Goal: Task Accomplishment & Management: Manage account settings

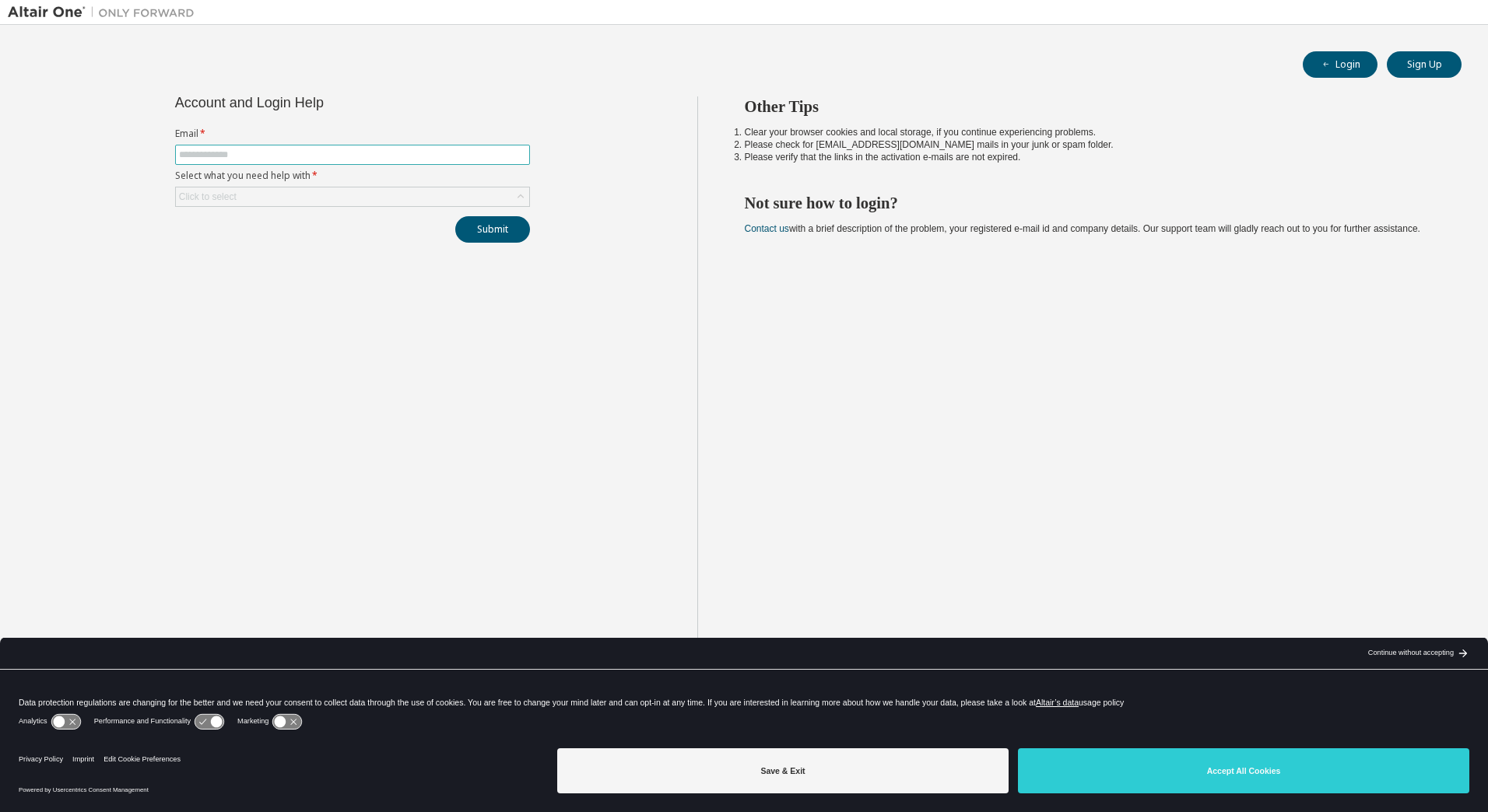
click at [330, 151] on input "text" at bounding box center [353, 155] width 347 height 13
type input "**********"
click at [371, 205] on div "Click to select" at bounding box center [352, 197] width 353 height 19
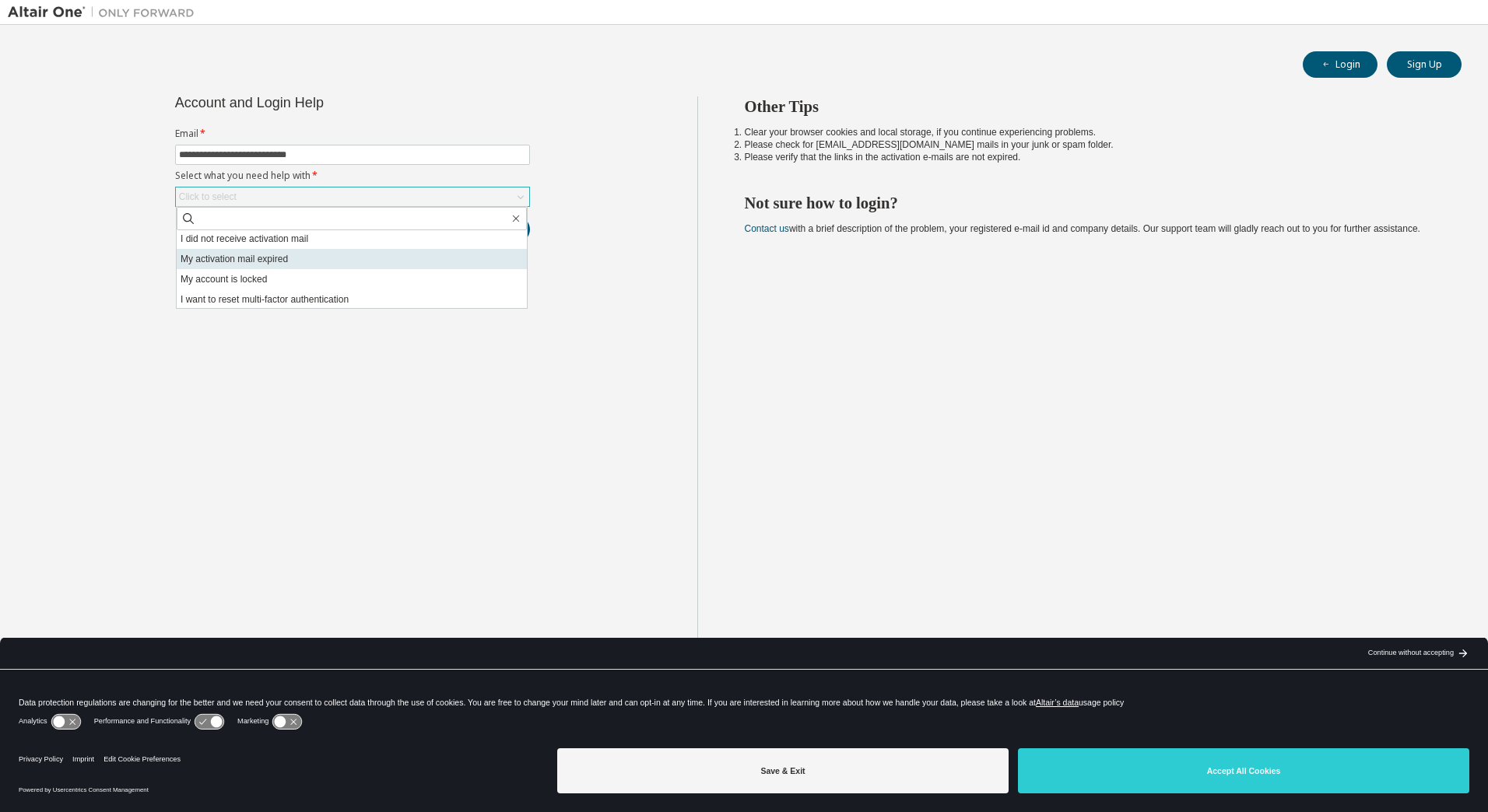
scroll to position [44, 0]
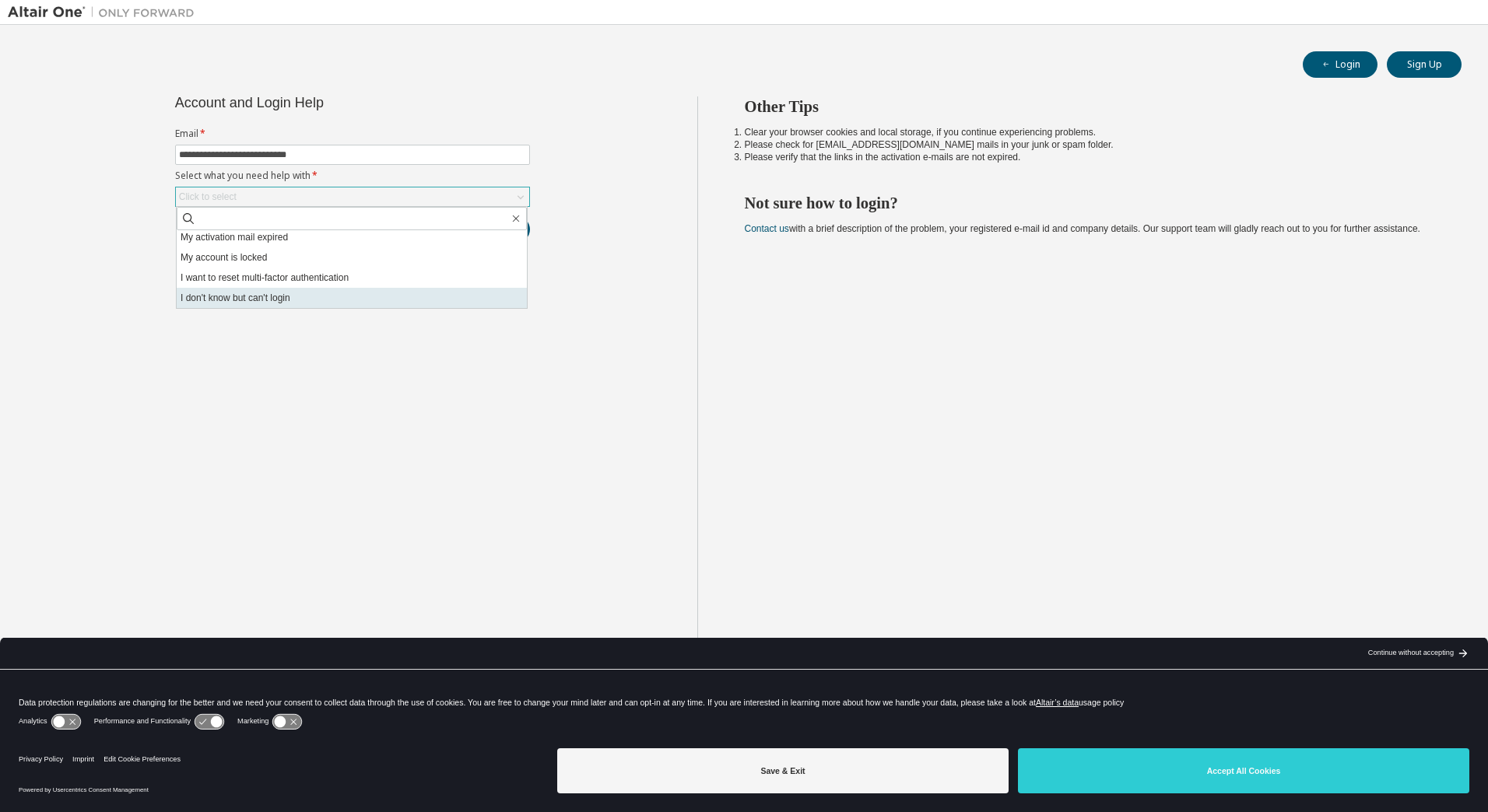
click at [294, 306] on li "I don't know but can't login" at bounding box center [352, 298] width 351 height 21
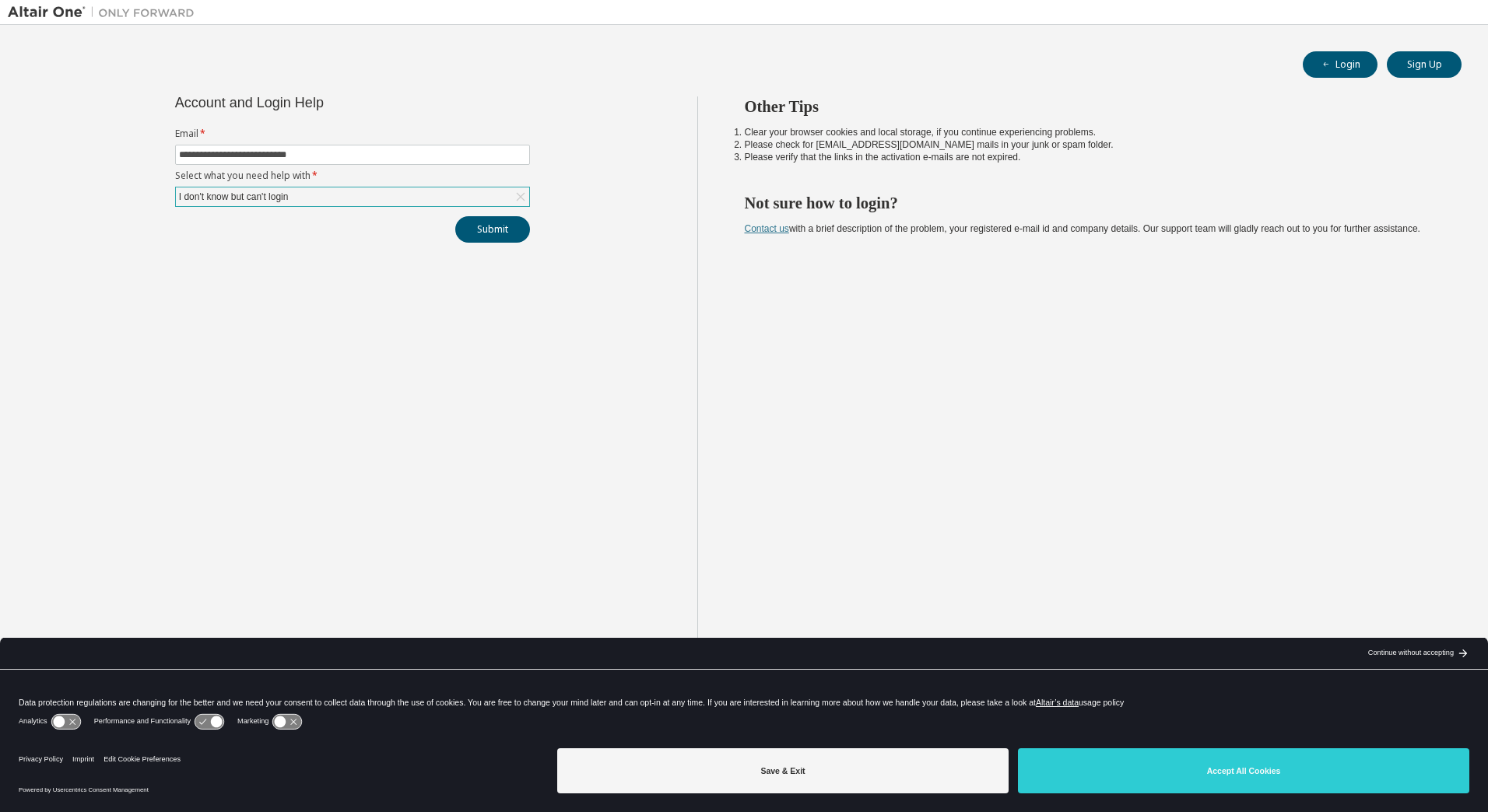
click at [765, 232] on link "Contact us" at bounding box center [767, 229] width 44 height 11
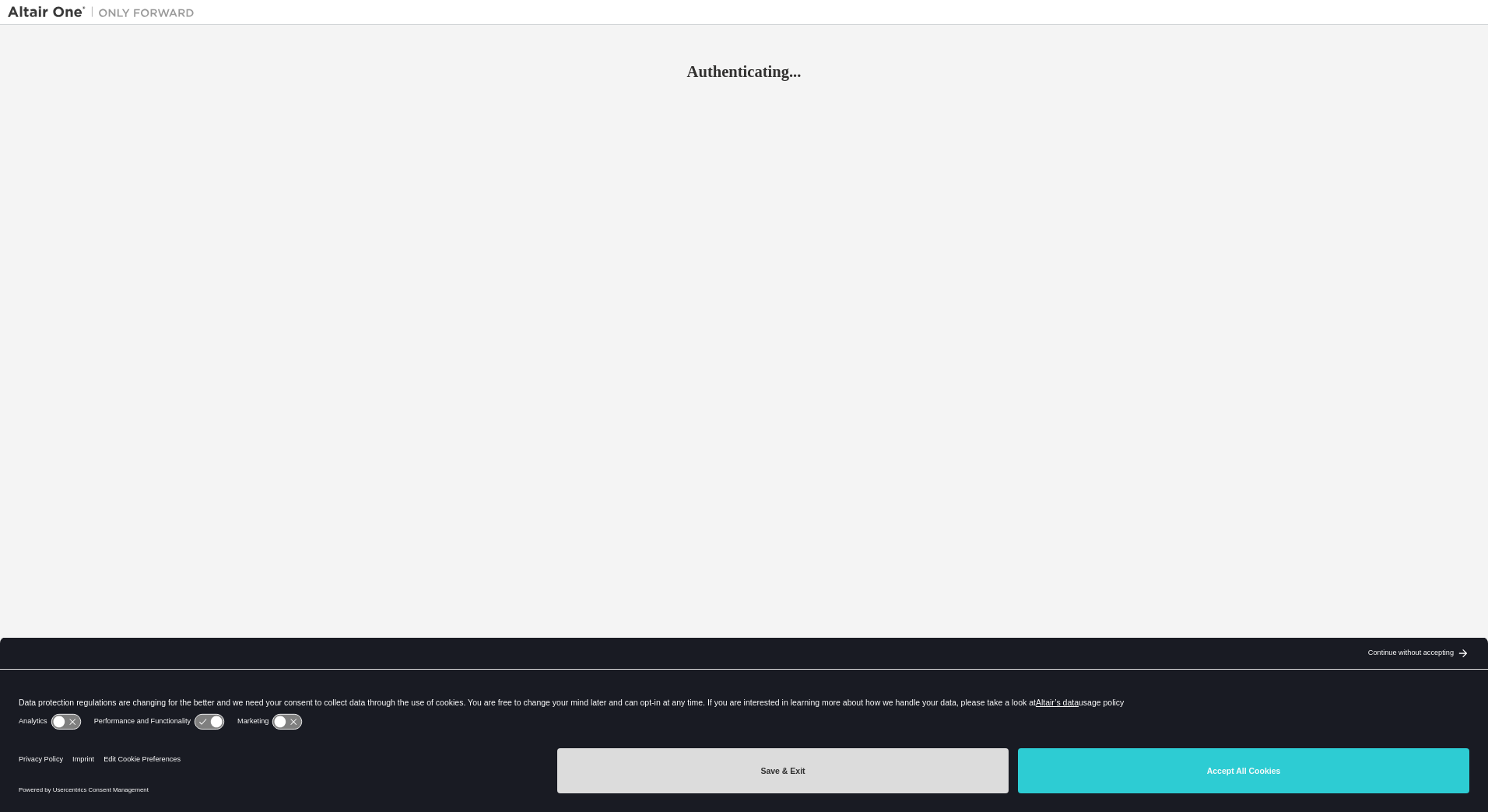
click at [676, 770] on button "Save & Exit" at bounding box center [782, 771] width 451 height 45
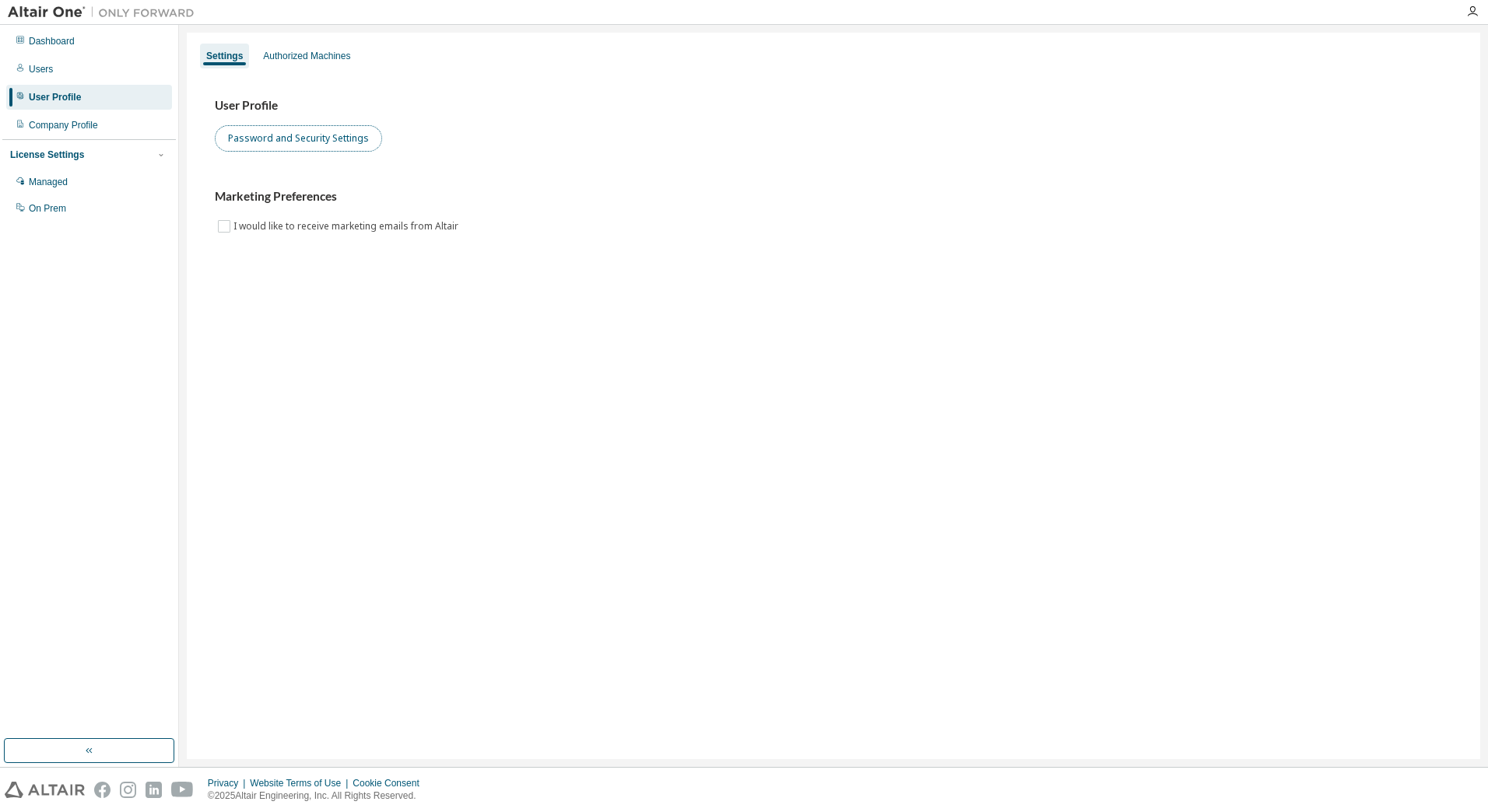
click at [272, 140] on button "Password and Security Settings" at bounding box center [298, 138] width 167 height 26
click at [71, 129] on div "Company Profile" at bounding box center [63, 125] width 69 height 13
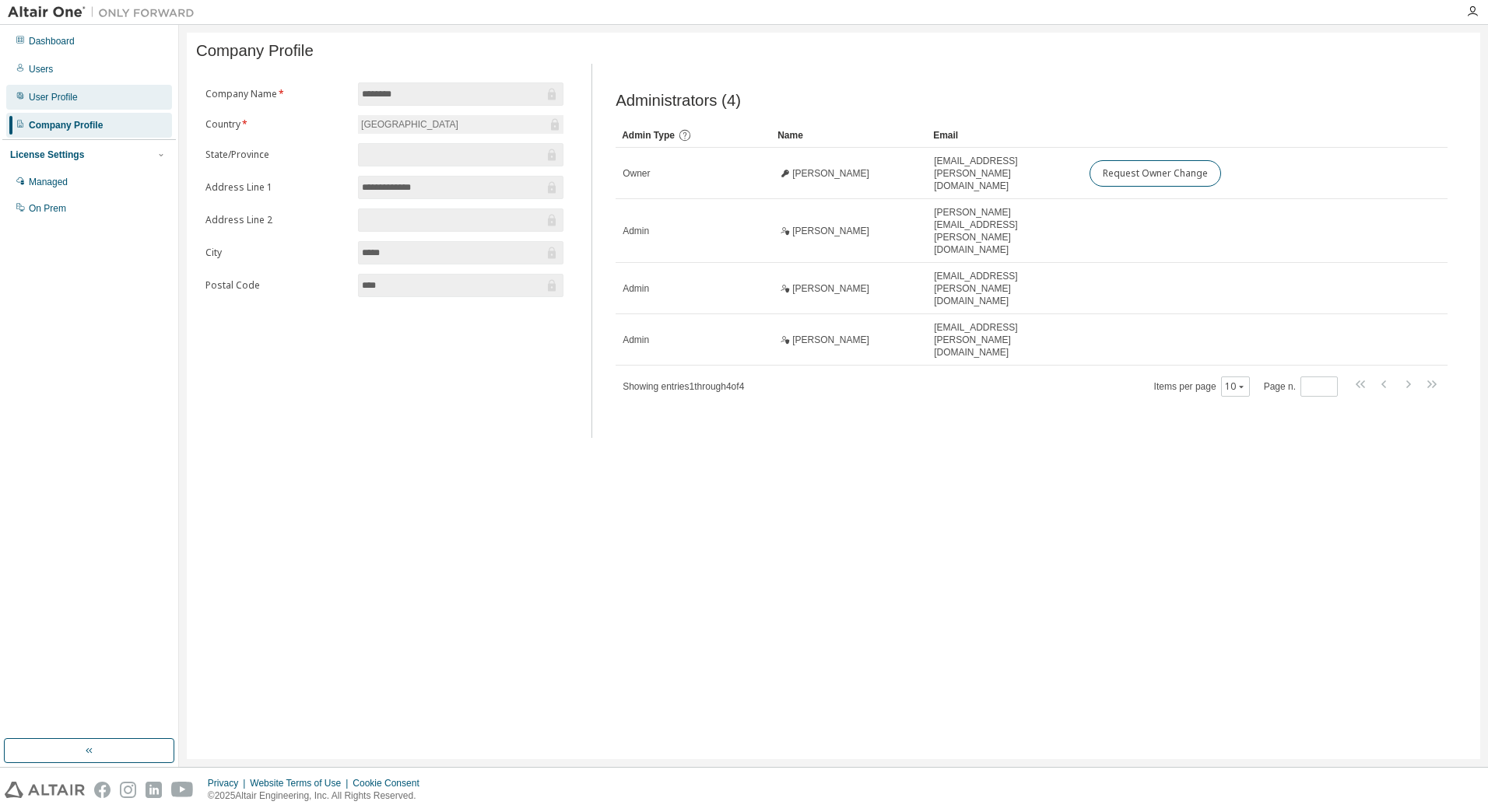
click at [65, 98] on div "User Profile" at bounding box center [53, 98] width 49 height 13
